Goal: Complete application form

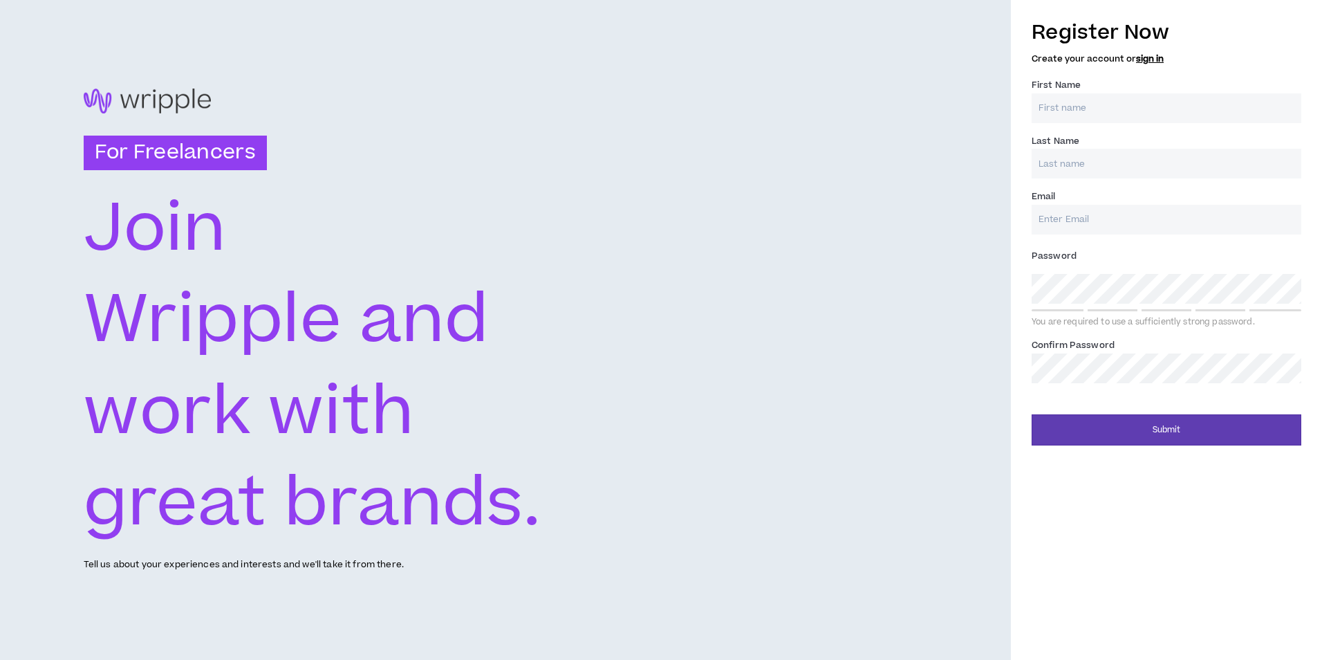
click at [1147, 104] on input "First Name *" at bounding box center [1167, 108] width 270 height 30
type input "Aryan"
type input "Arya"
type input "[EMAIL_ADDRESS][DOMAIN_NAME]"
type input "Arya"
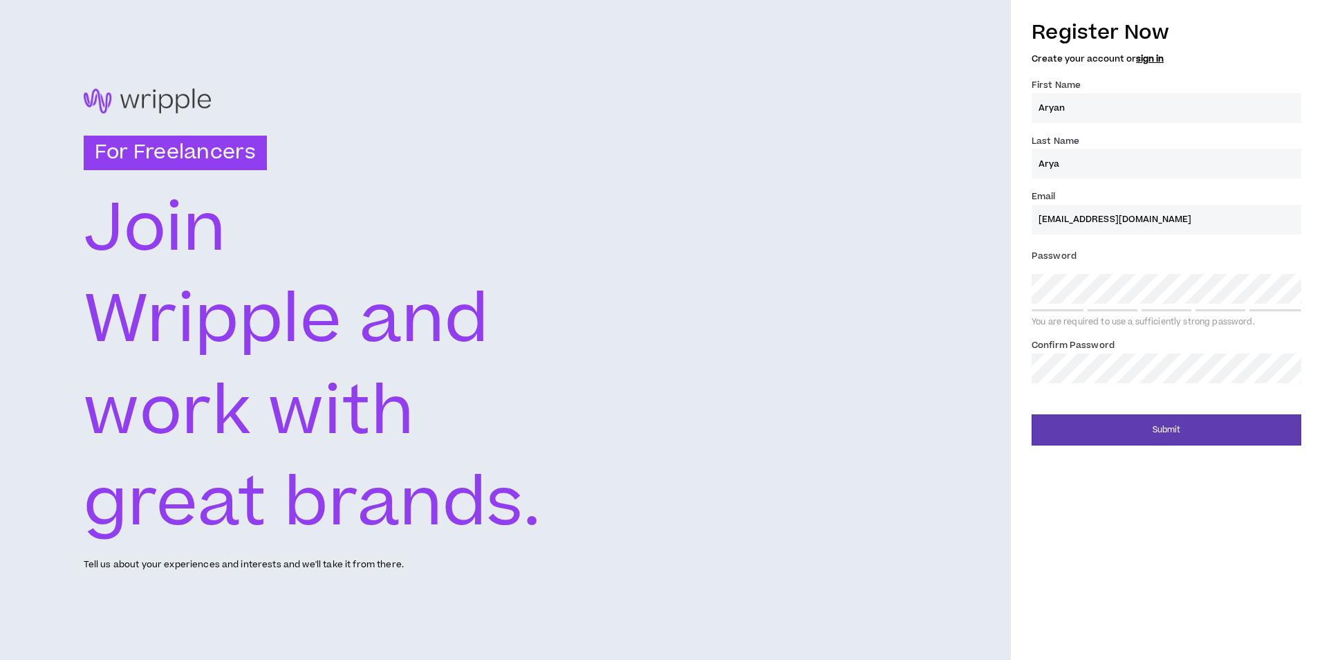
type input "[EMAIL_ADDRESS][DOMAIN_NAME]"
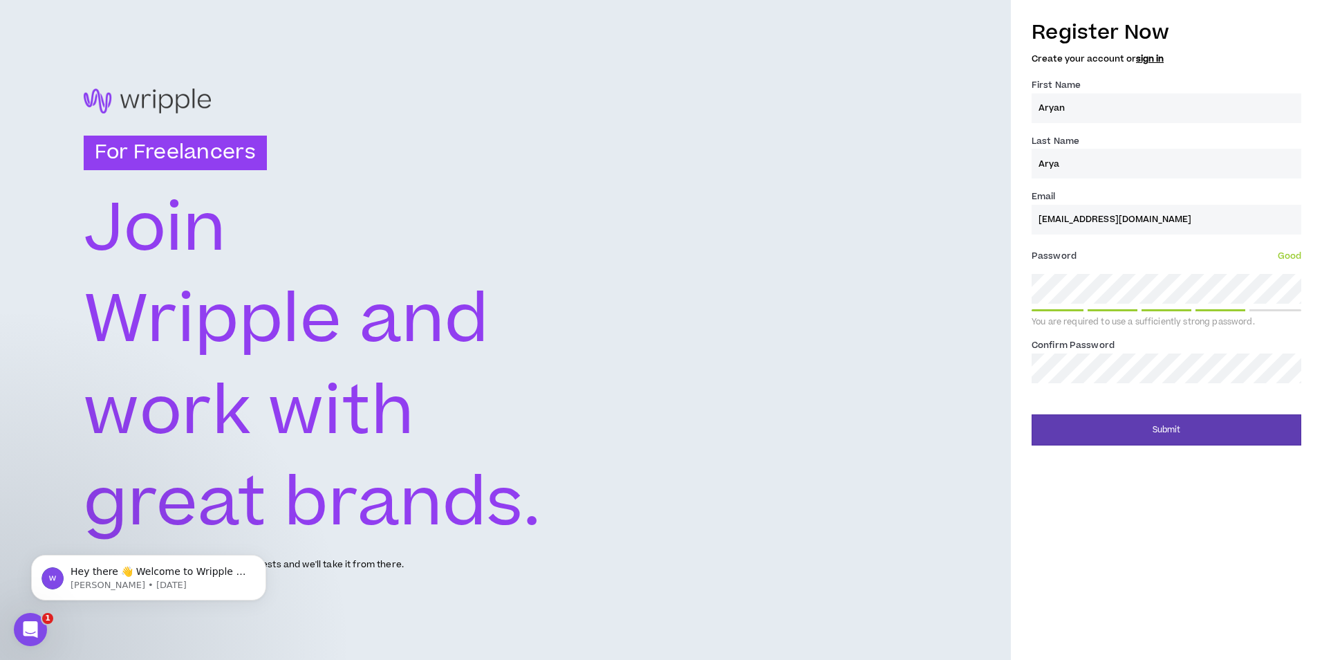
click at [1188, 247] on label "Password * Good" at bounding box center [1167, 256] width 270 height 22
click at [1104, 434] on button "Submit" at bounding box center [1167, 429] width 270 height 31
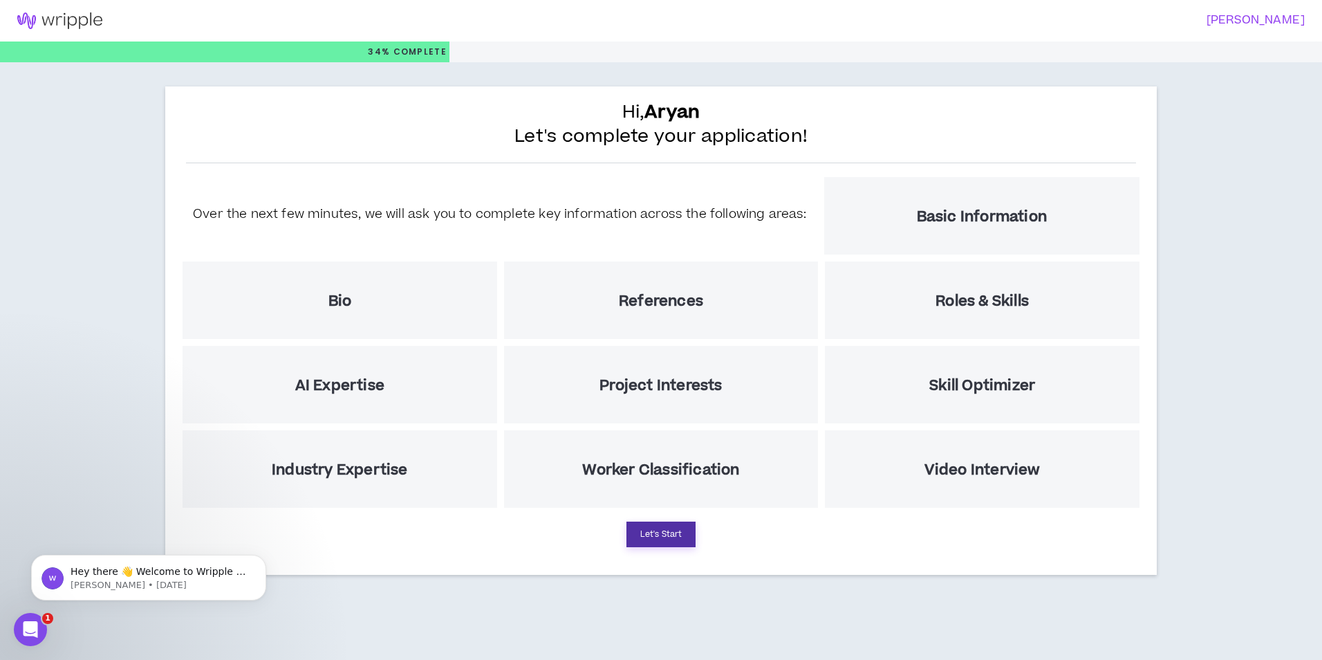
click at [667, 539] on button "Let's Start" at bounding box center [661, 534] width 69 height 26
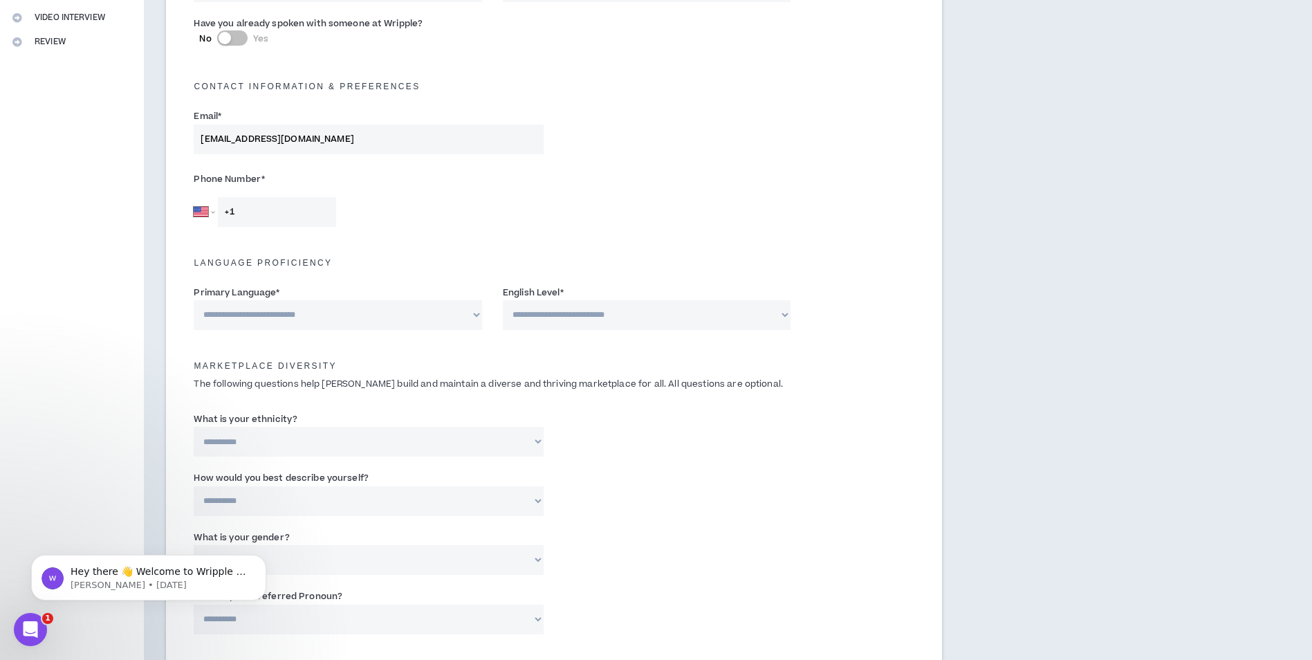
scroll to position [346, 0]
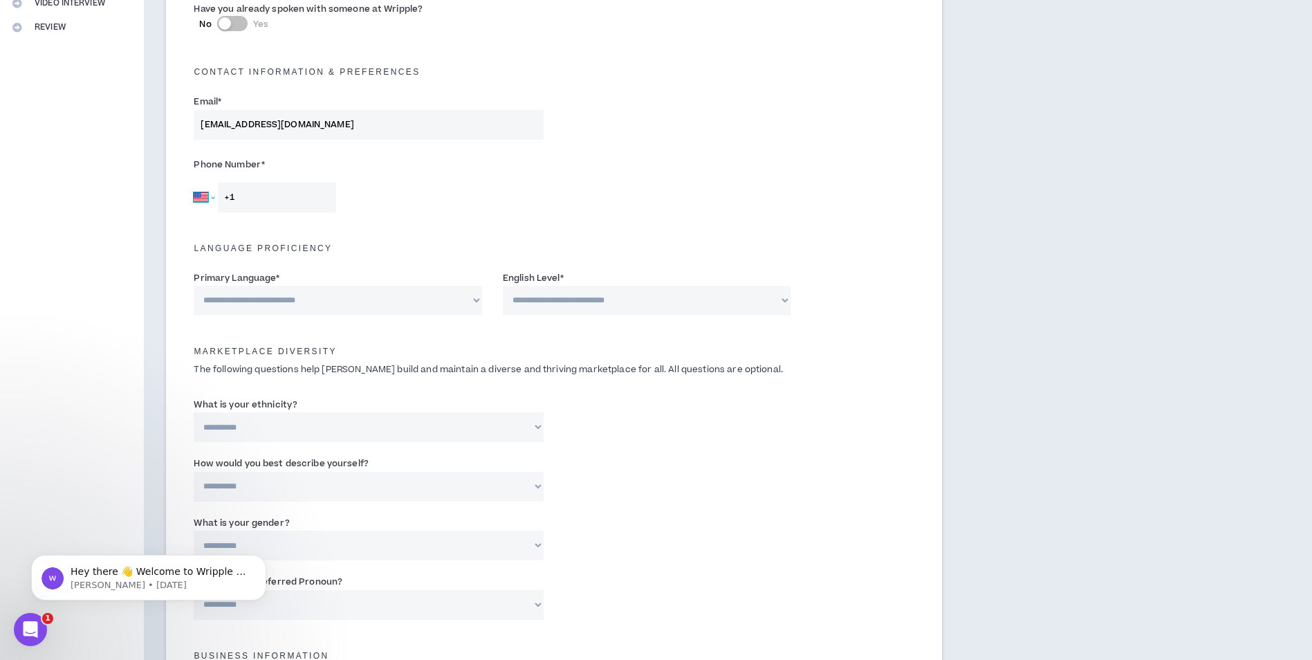
click at [213, 198] on select "[GEOGRAPHIC_DATA] [GEOGRAPHIC_DATA] [GEOGRAPHIC_DATA] [GEOGRAPHIC_DATA] [US_STA…" at bounding box center [204, 198] width 21 height 30
select select "IN"
click at [194, 183] on select "[GEOGRAPHIC_DATA] [GEOGRAPHIC_DATA] [GEOGRAPHIC_DATA] [GEOGRAPHIC_DATA] [US_STA…" at bounding box center [204, 198] width 21 height 30
type input "+91"
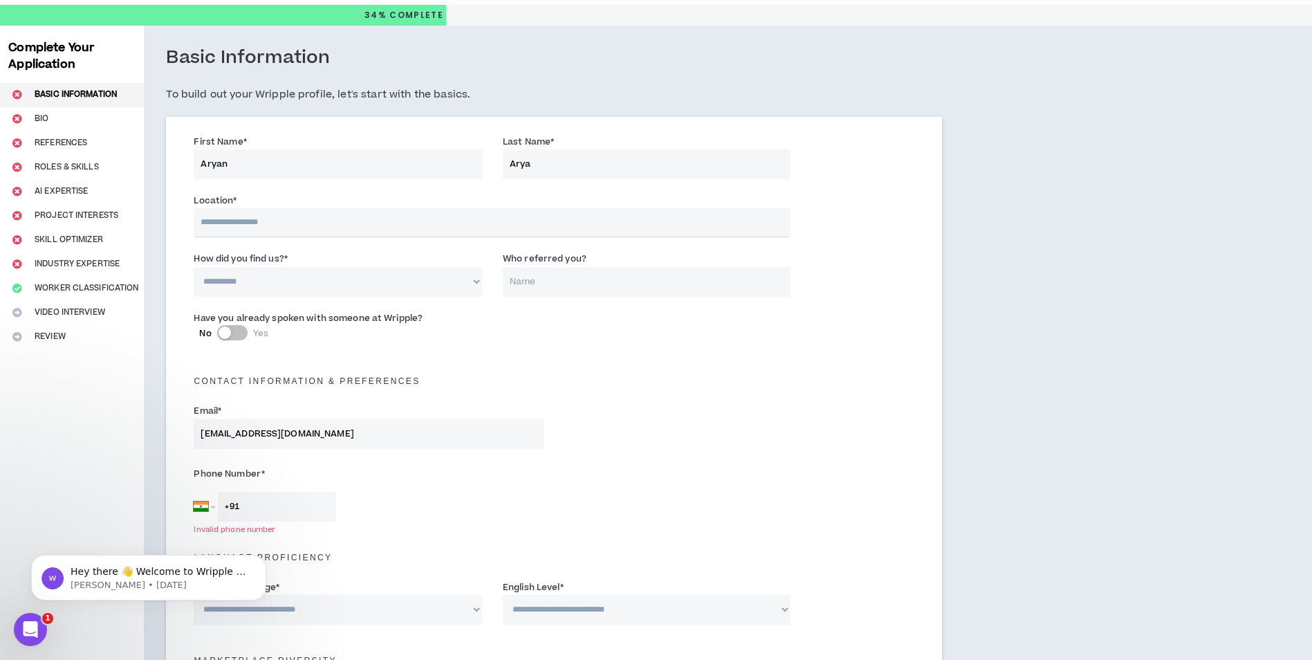
scroll to position [0, 0]
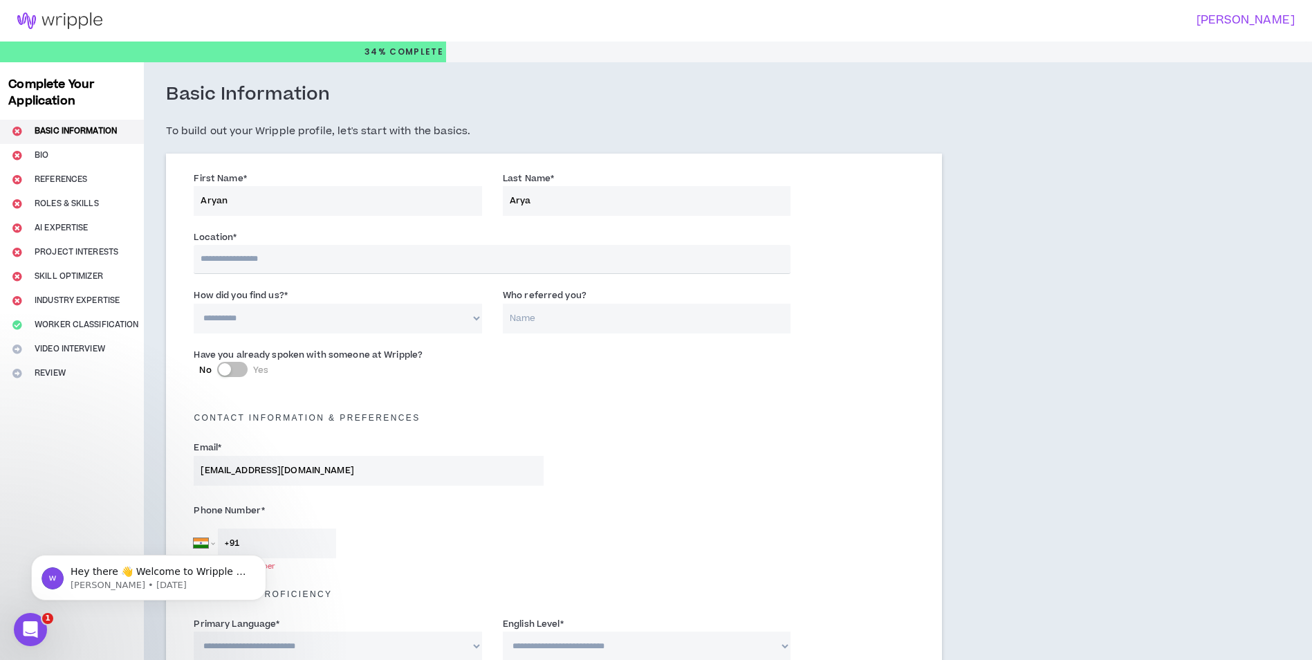
click at [354, 257] on input "text" at bounding box center [492, 259] width 597 height 29
click at [708, 506] on div "Phone Number * [GEOGRAPHIC_DATA] [GEOGRAPHIC_DATA] [GEOGRAPHIC_DATA] [GEOGRAPHI…" at bounding box center [553, 532] width 741 height 73
click at [286, 308] on select "**********" at bounding box center [338, 319] width 288 height 30
select select "*"
click at [194, 304] on select "**********" at bounding box center [338, 319] width 288 height 30
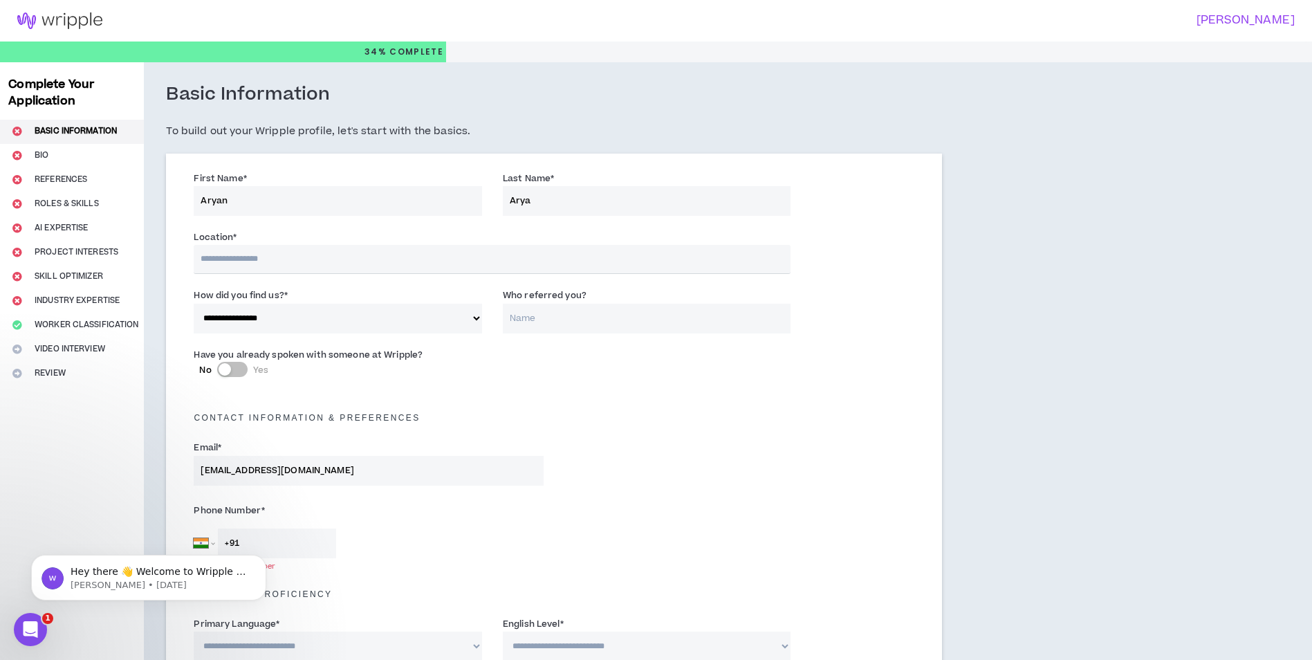
click at [566, 315] on input "Who referred you?" at bounding box center [647, 319] width 288 height 30
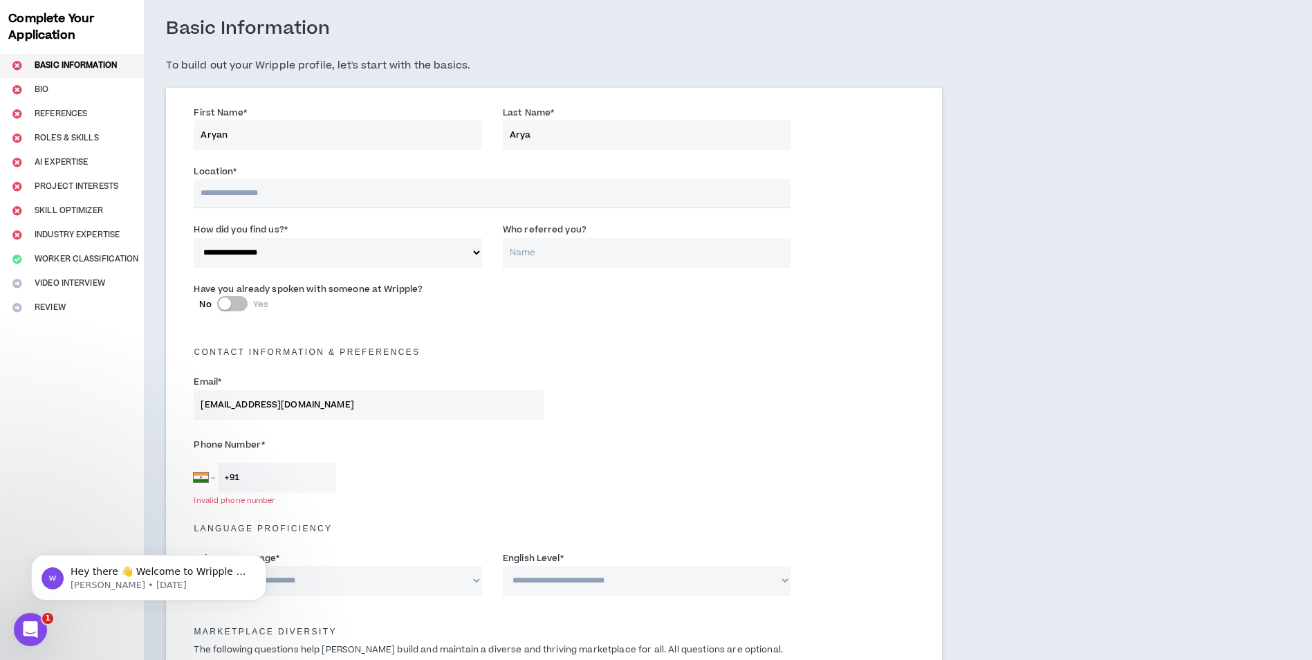
scroll to position [69, 0]
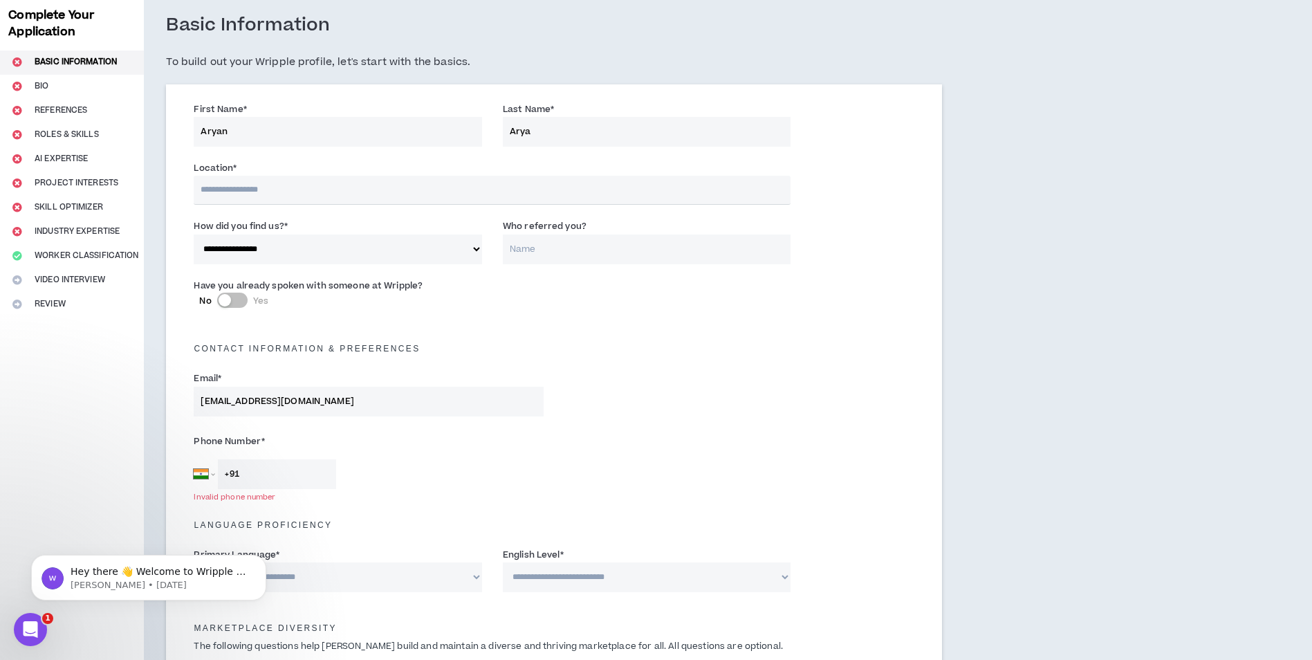
click at [316, 405] on input "[EMAIL_ADDRESS][DOMAIN_NAME]" at bounding box center [369, 402] width 350 height 30
click at [763, 391] on div "Email * [EMAIL_ADDRESS][DOMAIN_NAME]" at bounding box center [553, 396] width 741 height 59
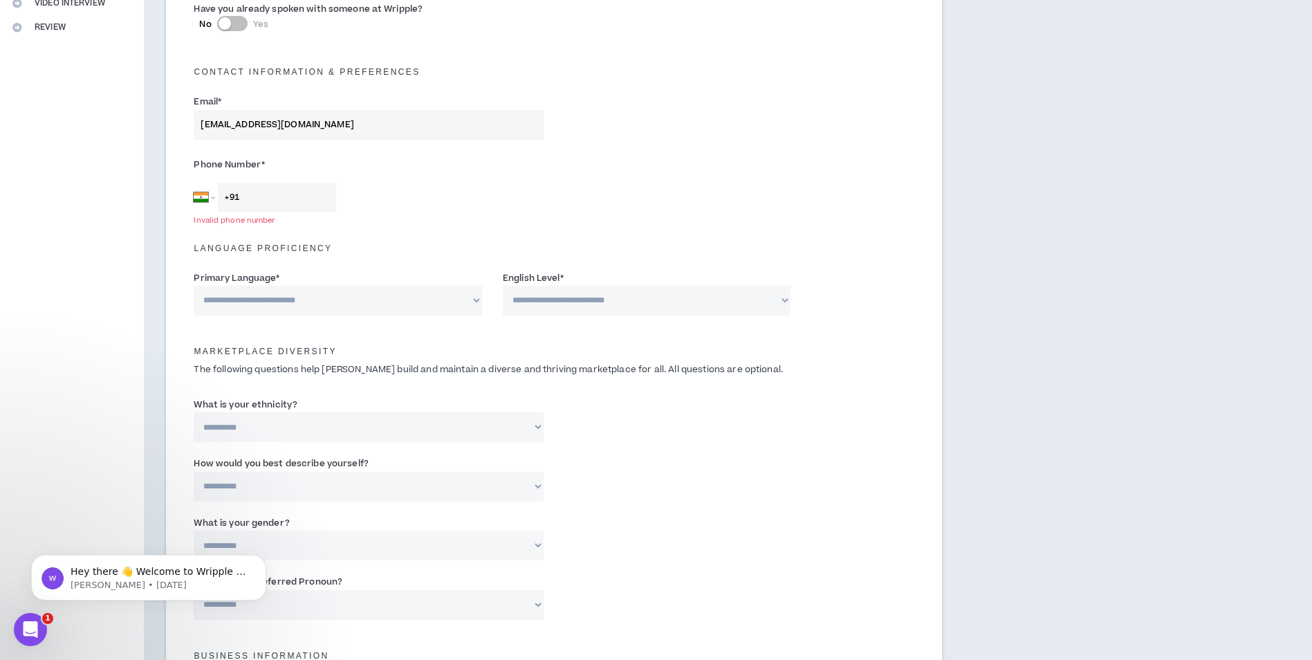
scroll to position [0, 0]
